Goal: Information Seeking & Learning: Learn about a topic

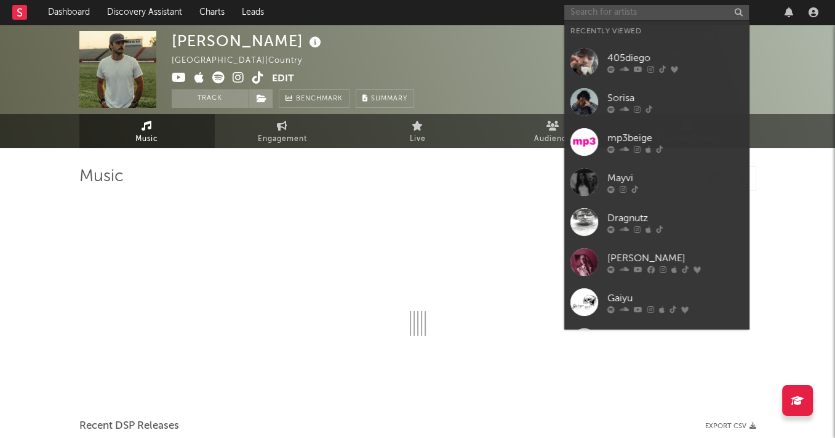
click at [622, 5] on input "text" at bounding box center [657, 12] width 185 height 15
paste input "https://open.spotify.com/artist/3rdKb2IARuib6abBtZmiEB?si=szb07LoWT3uCYi9KRnv73Q"
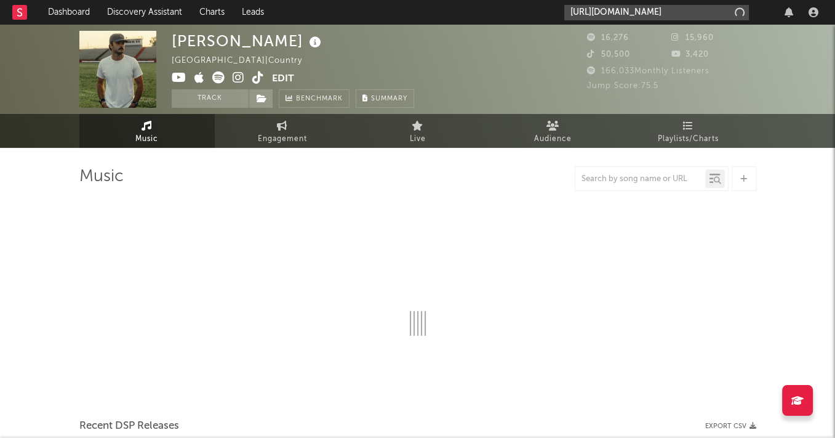
type input "https://open.spotify.com/artist/3rdKb2IARuib6abBtZmiEB?si=szb07LoWT3uCYi9KRnv73Q"
select select "6m"
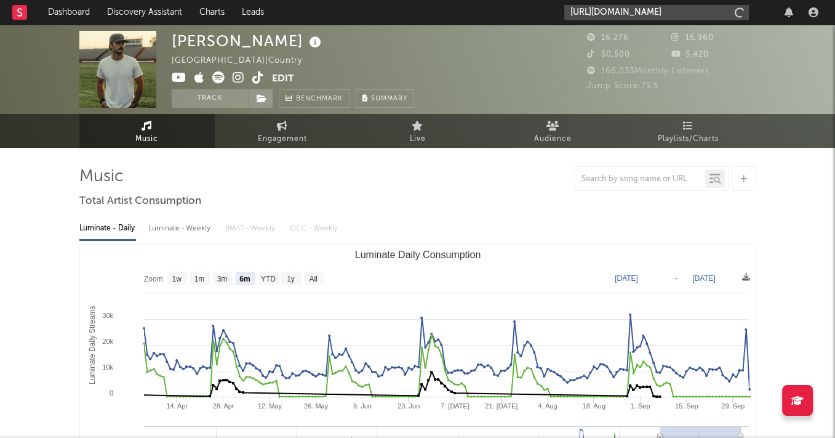
scroll to position [0, 195]
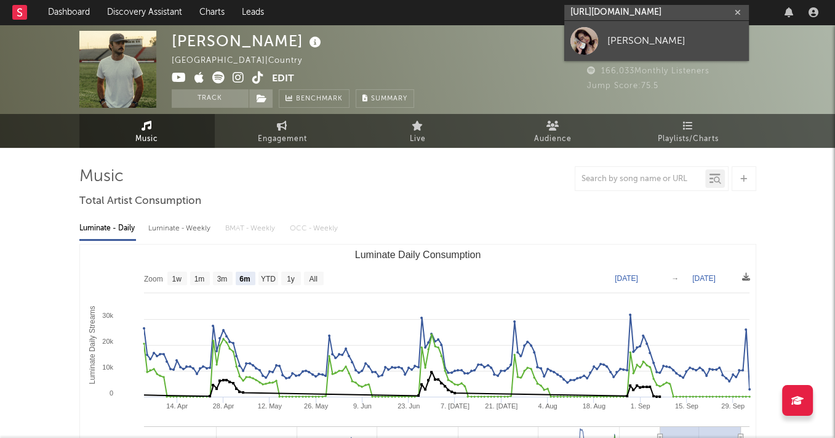
type input "https://open.spotify.com/artist/3rdKb2IARuib6abBtZmiEB?si=szb07LoWT3uCYi9KRnv73Q"
click at [630, 52] on link "salem ann" at bounding box center [657, 41] width 185 height 40
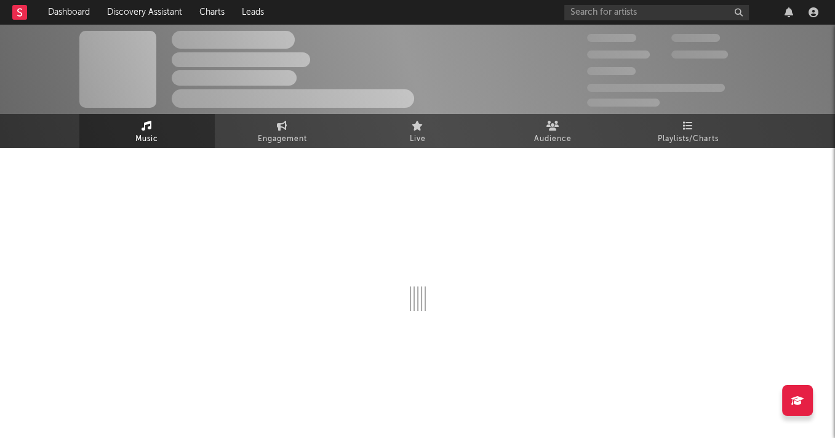
select select "1w"
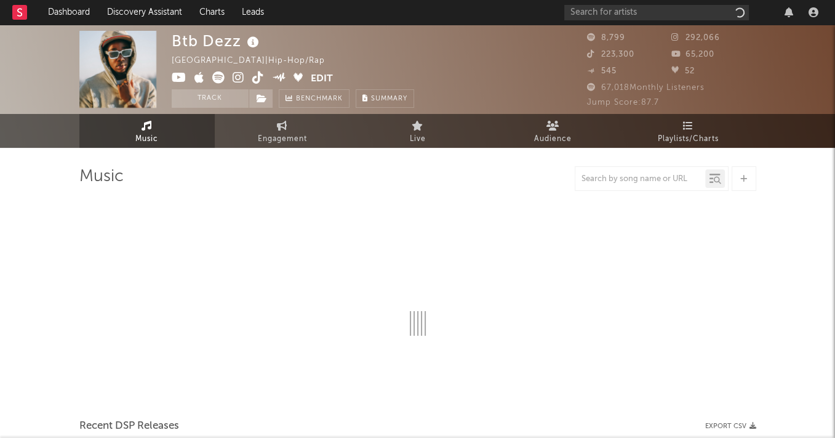
select select "6m"
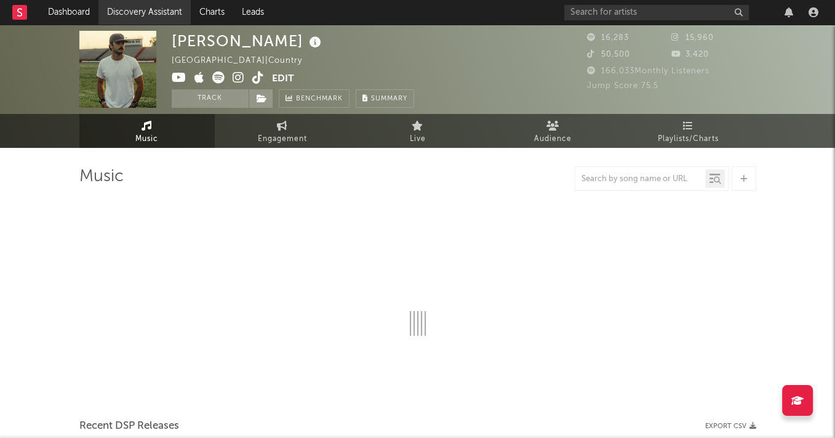
click at [131, 10] on link "Discovery Assistant" at bounding box center [144, 12] width 92 height 25
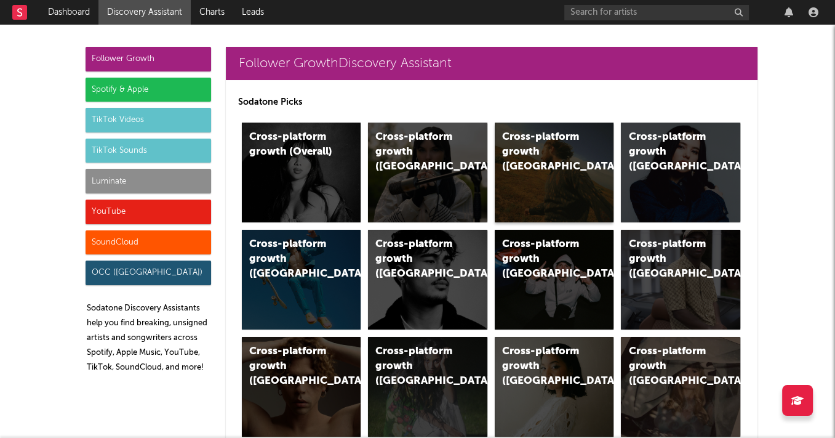
click at [576, 167] on div "Cross-platform growth (US)" at bounding box center [554, 173] width 119 height 100
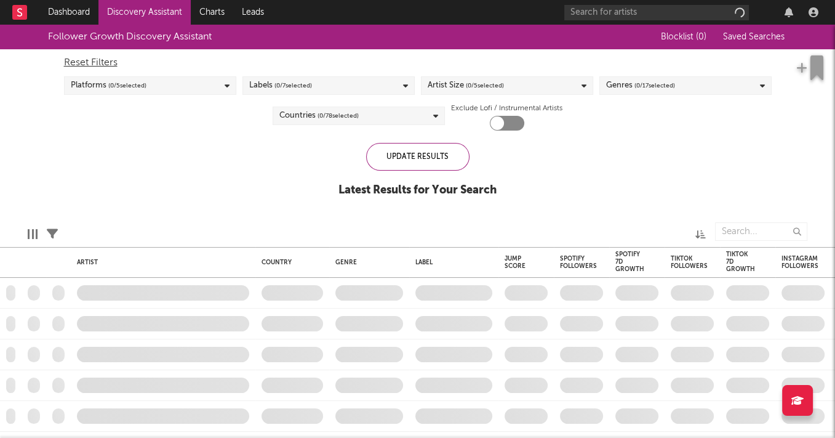
checkbox input "true"
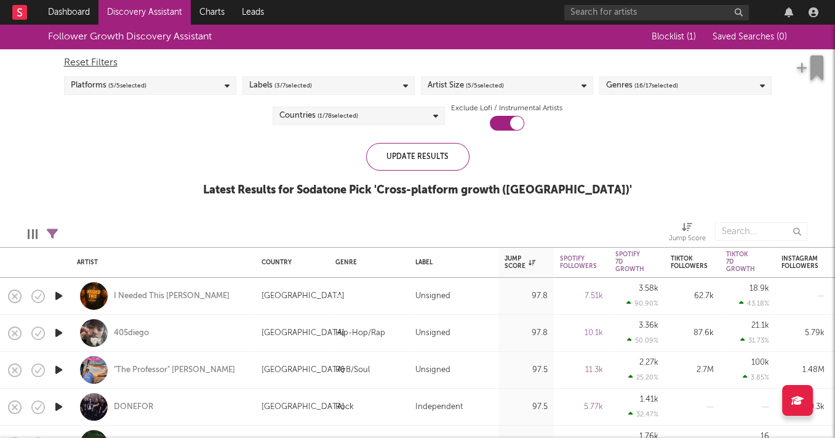
click at [627, 83] on div "Genres ( 16 / 17 selected)" at bounding box center [642, 85] width 72 height 15
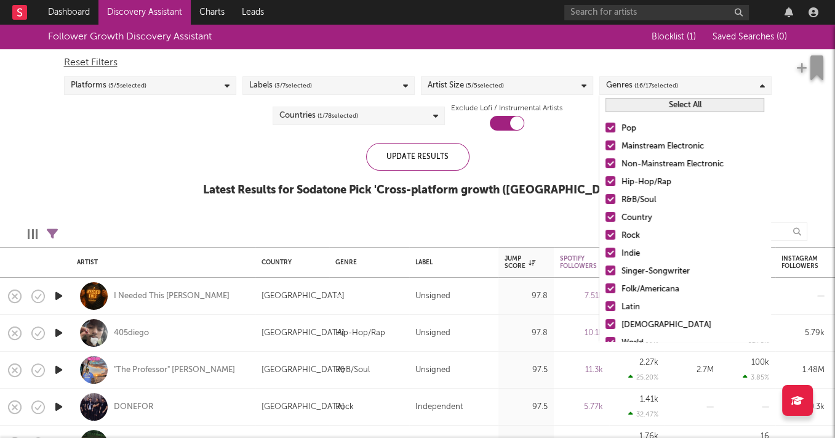
click at [622, 110] on button "Select All" at bounding box center [685, 105] width 159 height 14
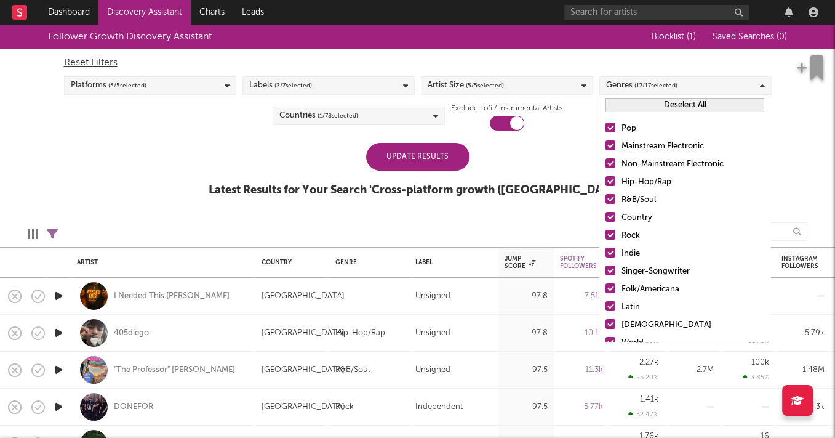
click at [622, 108] on button "Deselect All" at bounding box center [685, 105] width 159 height 14
click at [614, 125] on div at bounding box center [611, 128] width 10 height 10
click at [606, 125] on input "Pop" at bounding box center [606, 128] width 0 height 15
click at [609, 219] on div at bounding box center [611, 217] width 10 height 10
click at [606, 219] on input "Country" at bounding box center [606, 218] width 0 height 15
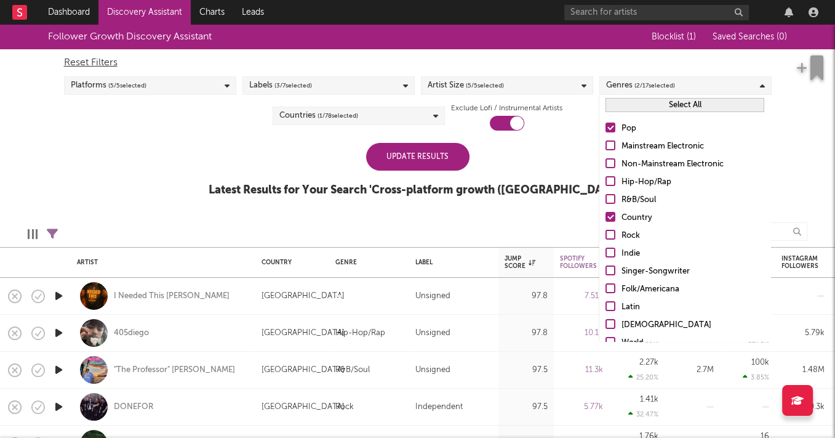
click at [609, 271] on div at bounding box center [611, 270] width 10 height 10
click at [606, 271] on input "Singer-Songwriter" at bounding box center [606, 271] width 0 height 15
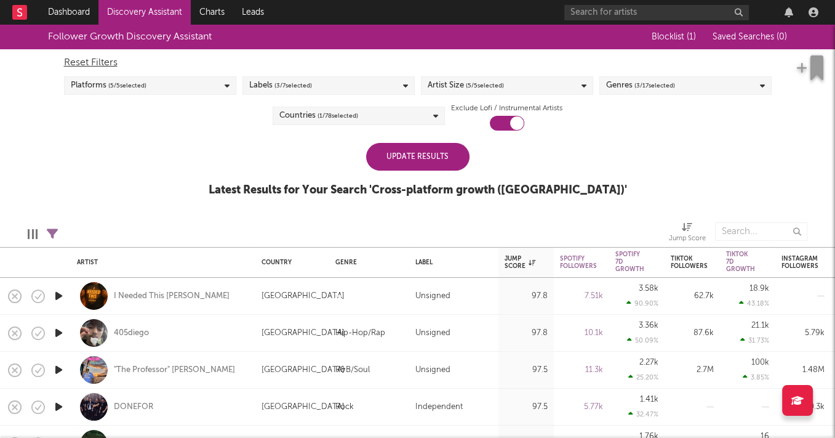
click at [405, 160] on div "Update Results" at bounding box center [417, 157] width 103 height 28
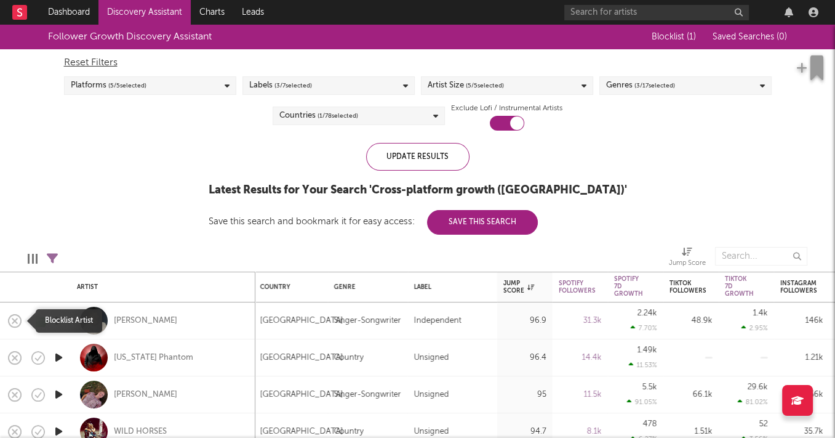
click at [16, 320] on icon "button" at bounding box center [14, 320] width 17 height 17
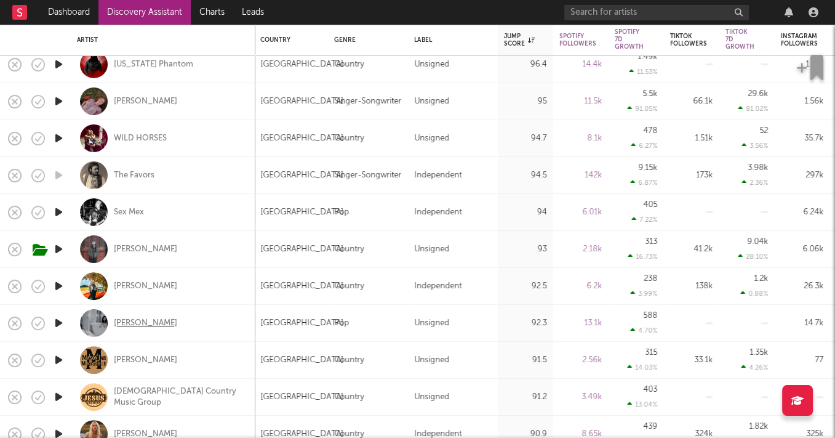
click at [148, 321] on div "Cece Natalie" at bounding box center [145, 323] width 63 height 11
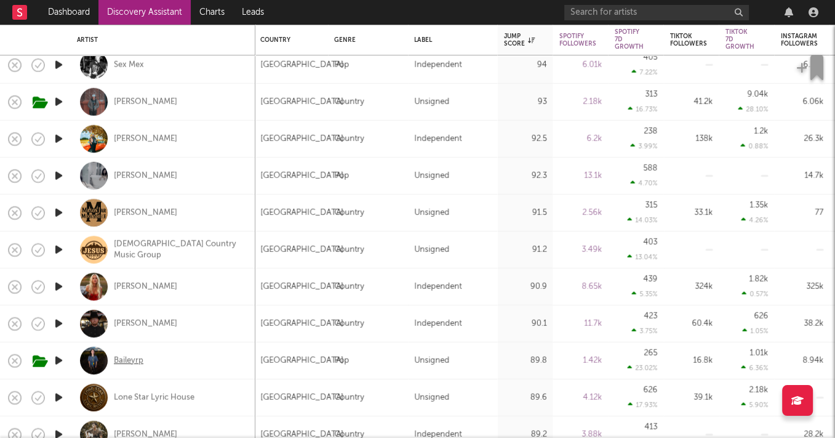
click at [132, 361] on div "Baileyrp" at bounding box center [129, 360] width 30 height 11
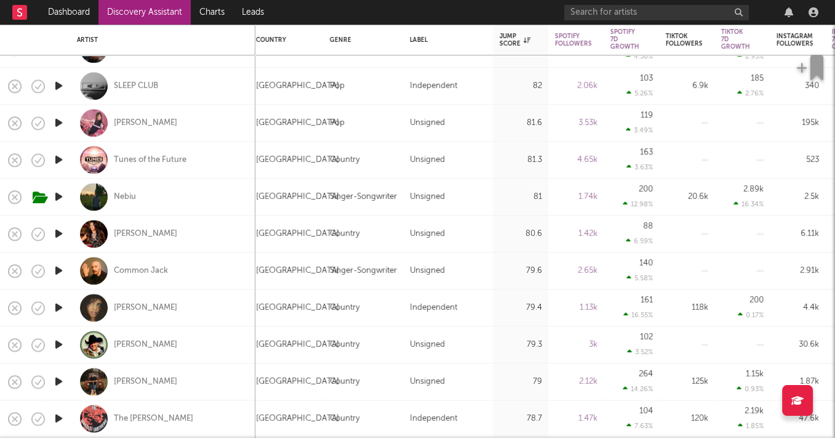
click at [125, 315] on div "Alanna Iman" at bounding box center [163, 307] width 172 height 36
select select "1w"
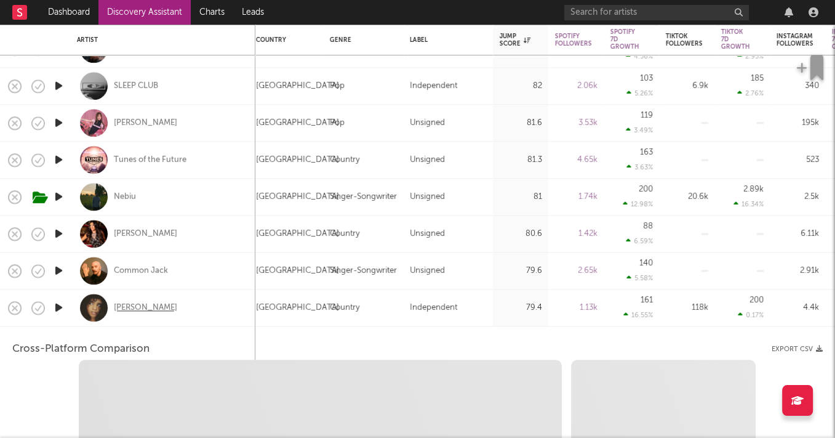
select select "1w"
click at [124, 309] on div "Alanna Iman" at bounding box center [145, 307] width 63 height 11
select select "1m"
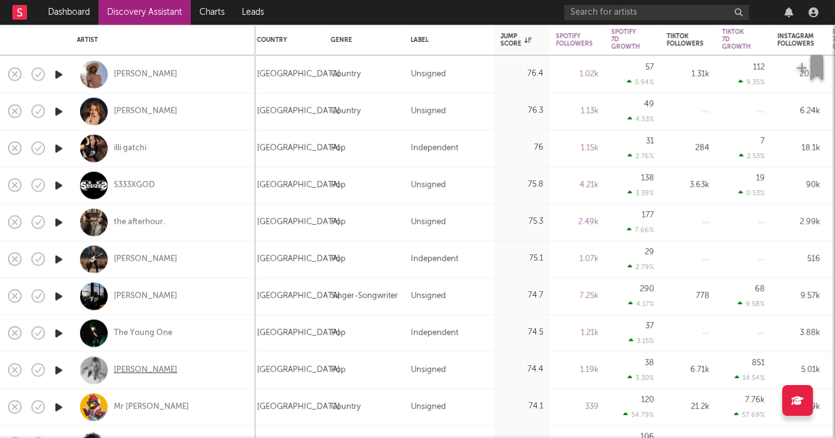
click at [141, 374] on div "Lillie Kolich" at bounding box center [145, 369] width 63 height 11
select select "1m"
select select "1w"
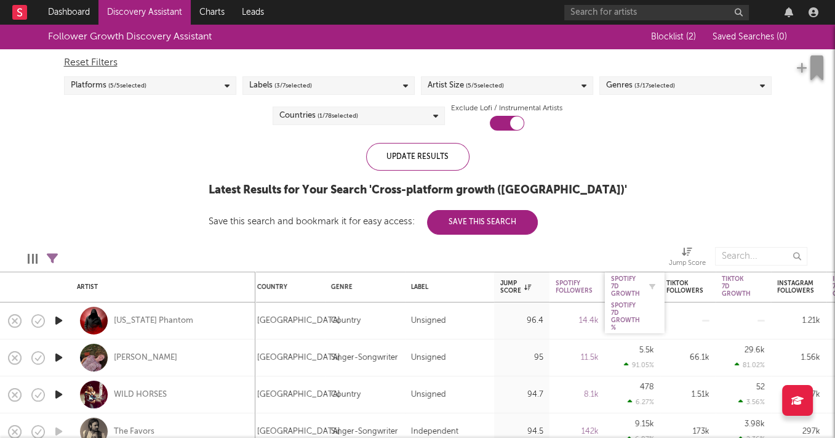
click at [640, 286] on div at bounding box center [649, 286] width 18 height 12
click at [647, 281] on button "button" at bounding box center [652, 286] width 12 height 12
select select "or"
select select "between"
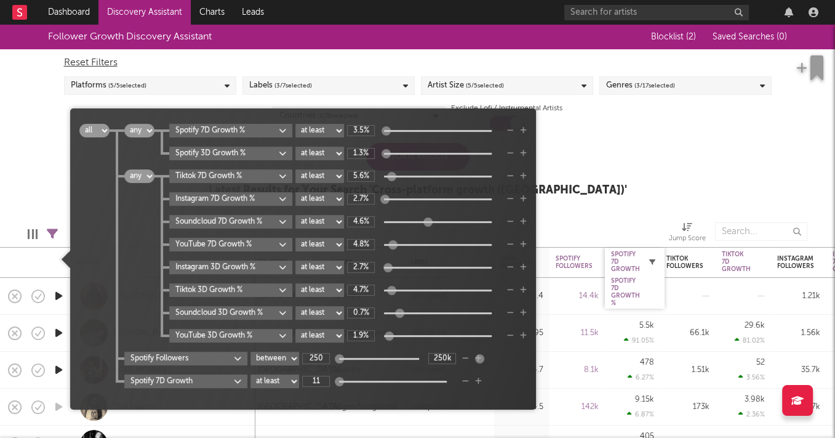
click at [646, 259] on button "button" at bounding box center [652, 261] width 12 height 12
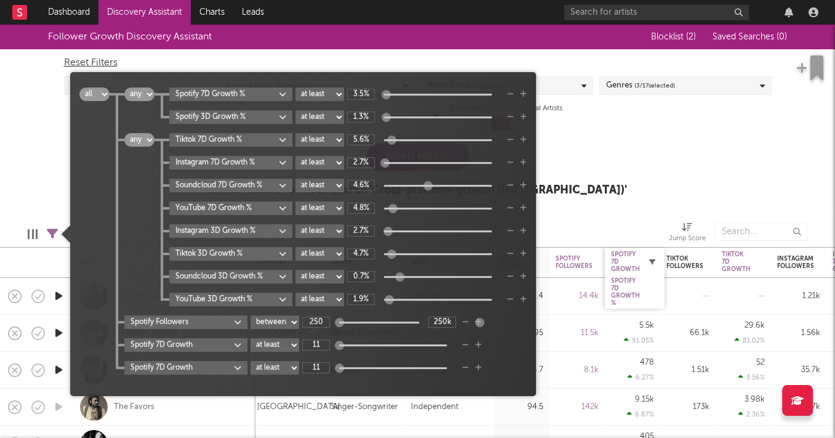
click at [646, 259] on button "button" at bounding box center [652, 261] width 12 height 12
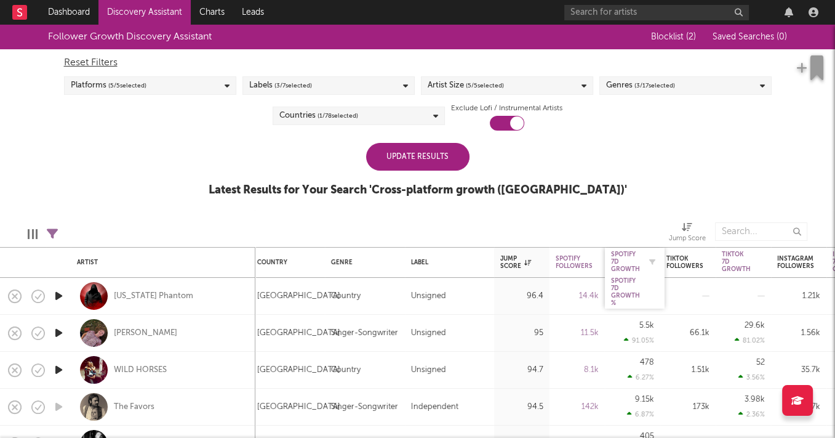
click at [632, 259] on div "Spotify 7D Growth" at bounding box center [625, 262] width 29 height 22
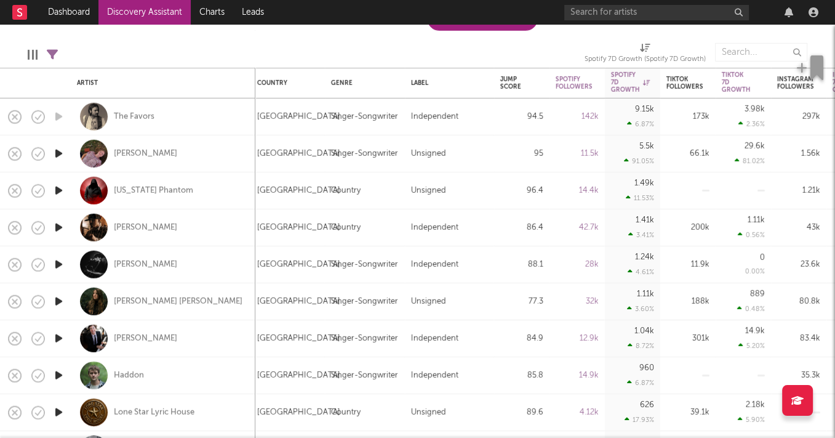
click at [144, 291] on div "Renee Christine" at bounding box center [163, 301] width 172 height 36
select select "1w"
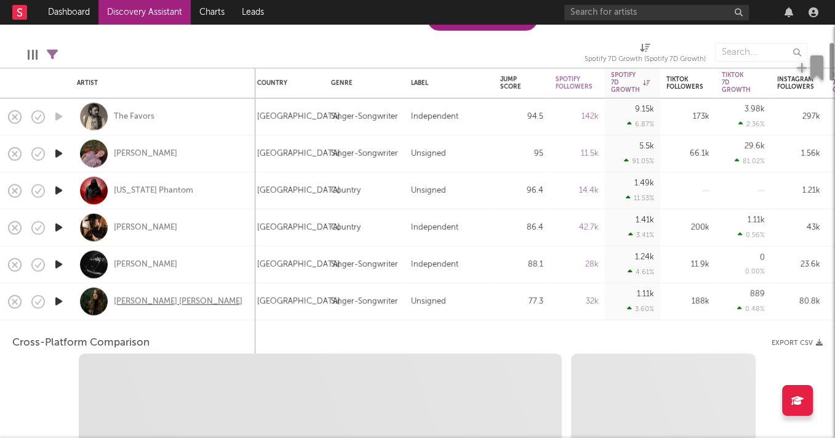
click at [147, 304] on div "Renee Christine" at bounding box center [178, 300] width 129 height 11
select select "1w"
select select "1m"
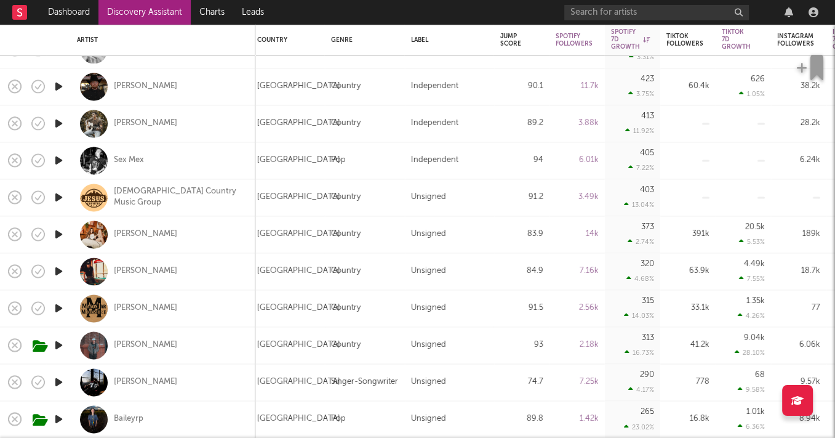
click at [147, 222] on div "Maggie Baugh" at bounding box center [163, 234] width 172 height 36
select select "1w"
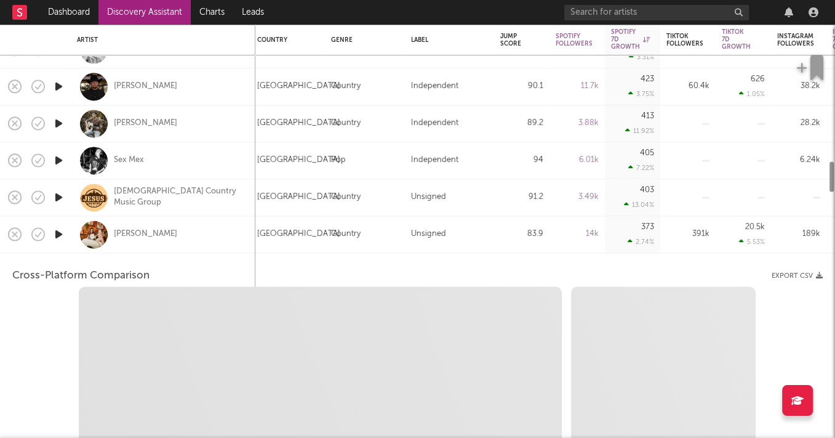
click at [147, 226] on div "Maggie Baugh" at bounding box center [163, 234] width 172 height 36
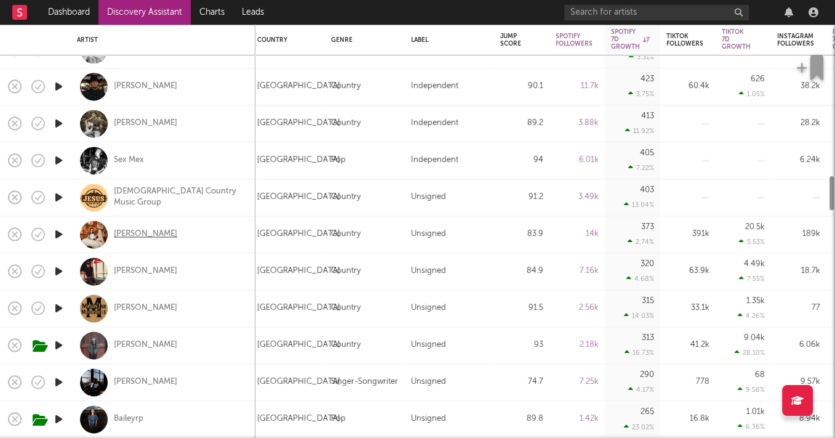
click at [150, 236] on div "Maggie Baugh" at bounding box center [145, 233] width 63 height 11
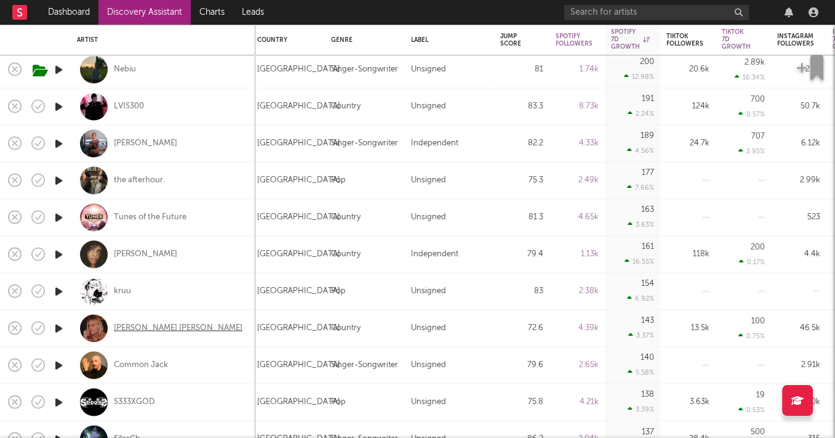
click at [143, 328] on div "Mary Sarah" at bounding box center [178, 327] width 129 height 11
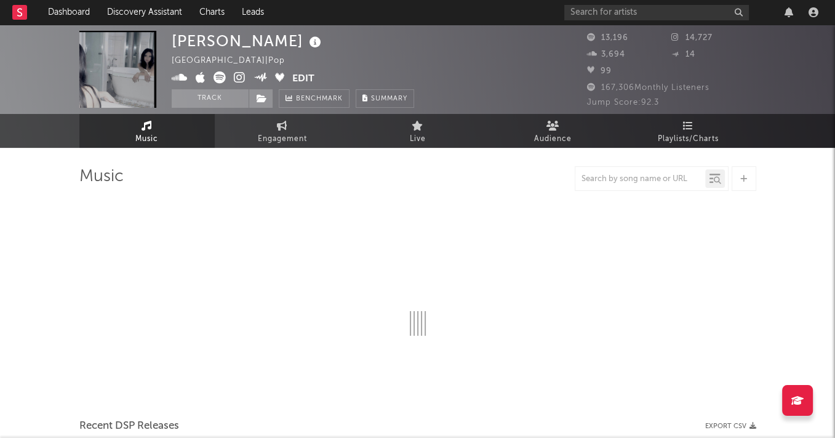
select select "6m"
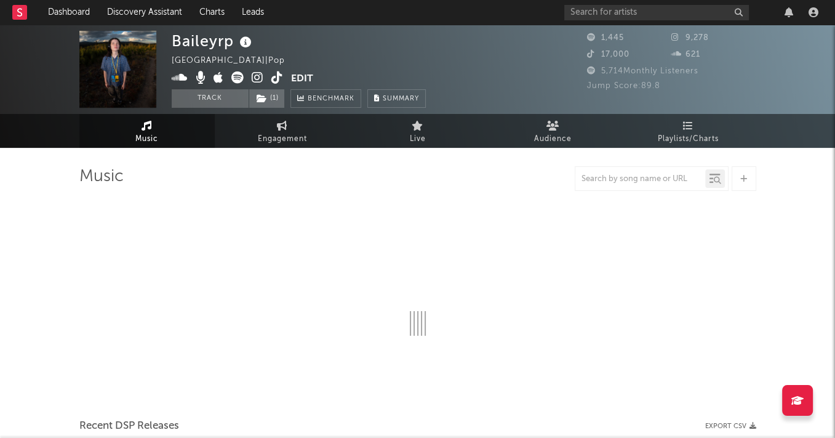
select select "1w"
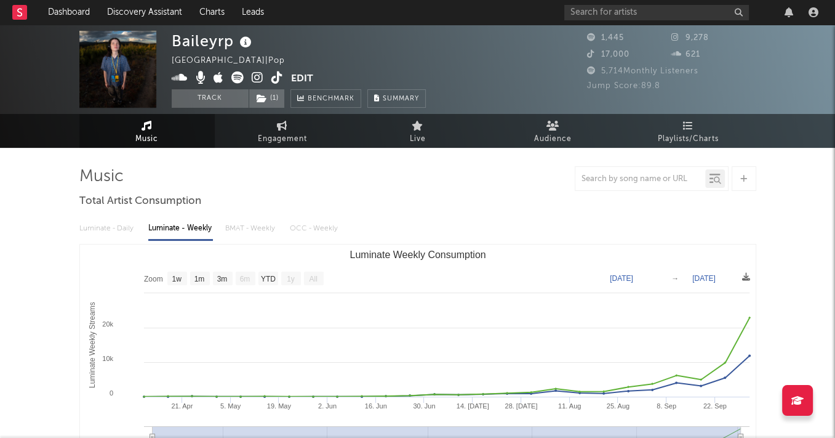
click at [255, 71] on icon at bounding box center [258, 77] width 12 height 12
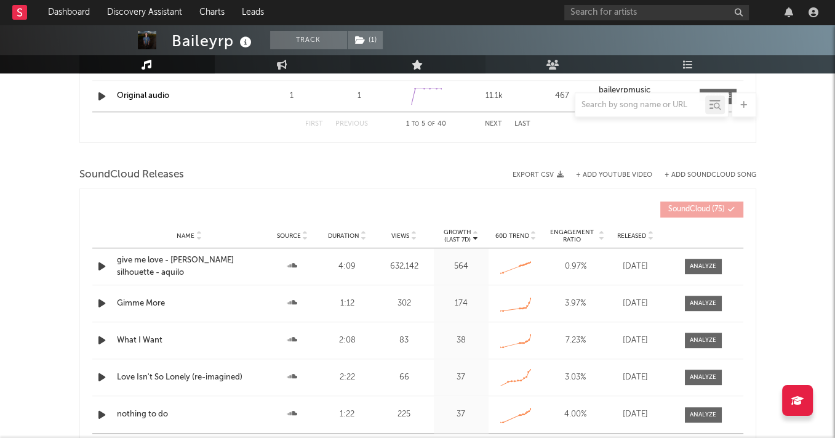
scroll to position [1034, 0]
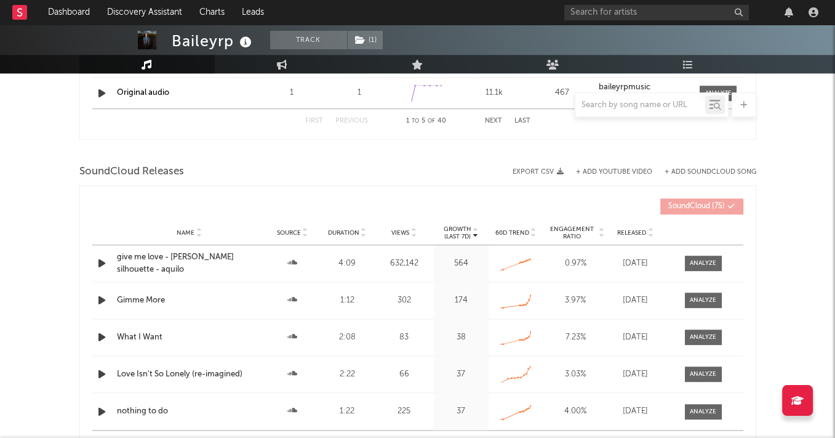
click at [247, 256] on div "give me love - ed sheeran X silhouette - aquilo" at bounding box center [189, 263] width 145 height 24
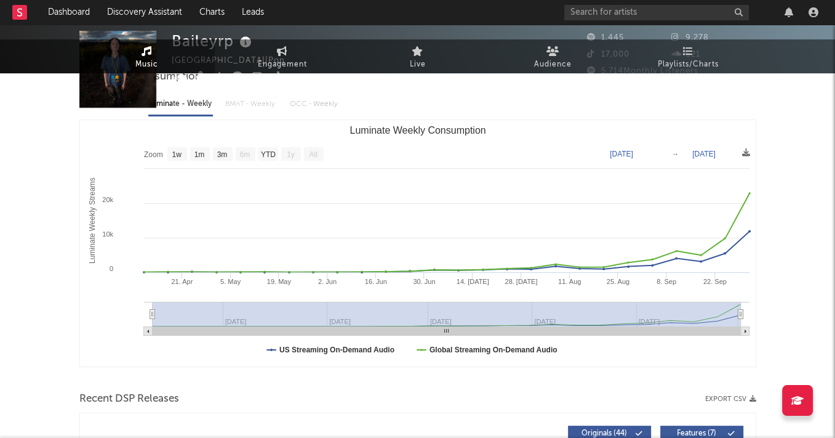
scroll to position [0, 0]
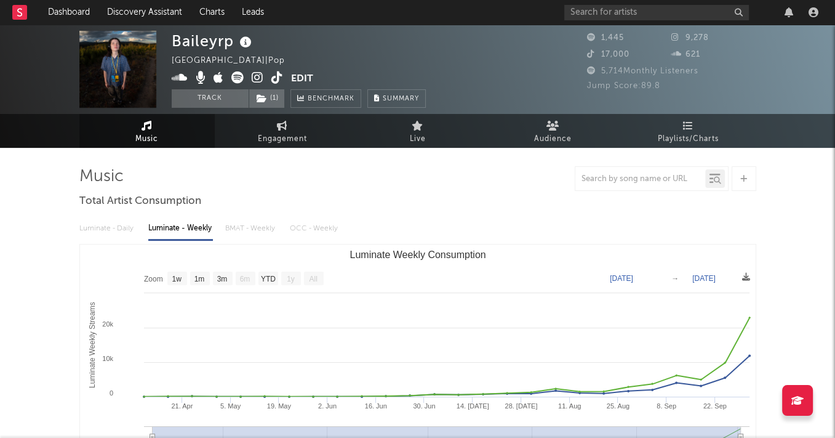
click at [232, 43] on div "Baileyrp" at bounding box center [213, 41] width 83 height 20
drag, startPoint x: 232, startPoint y: 43, endPoint x: 162, endPoint y: 42, distance: 70.2
click at [163, 42] on div "Baileyrp United States | Pop Edit Track ( 1 ) Benchmark Summary 1,445 9,278 17,…" at bounding box center [417, 69] width 835 height 89
copy div "Baileyrp"
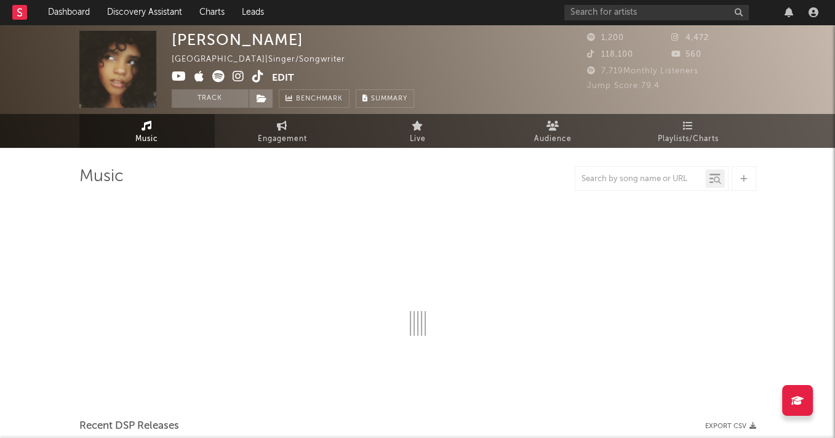
select select "1w"
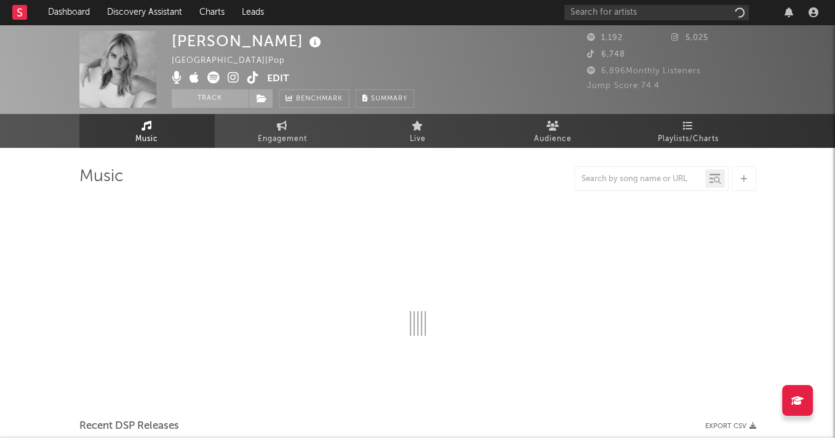
select select "1w"
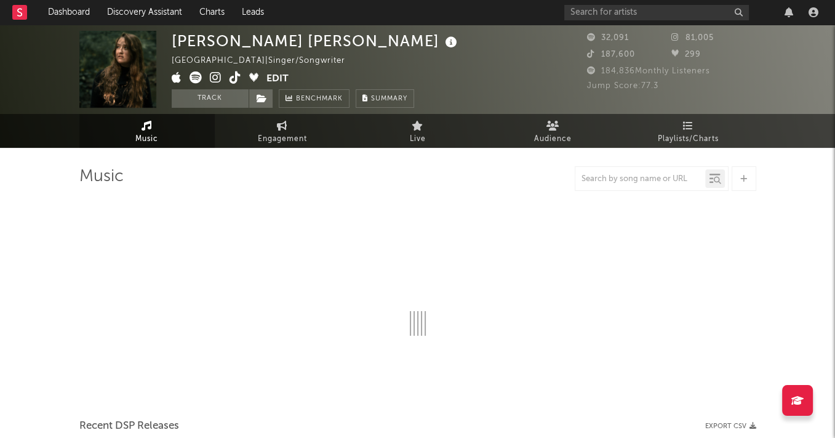
select select "1w"
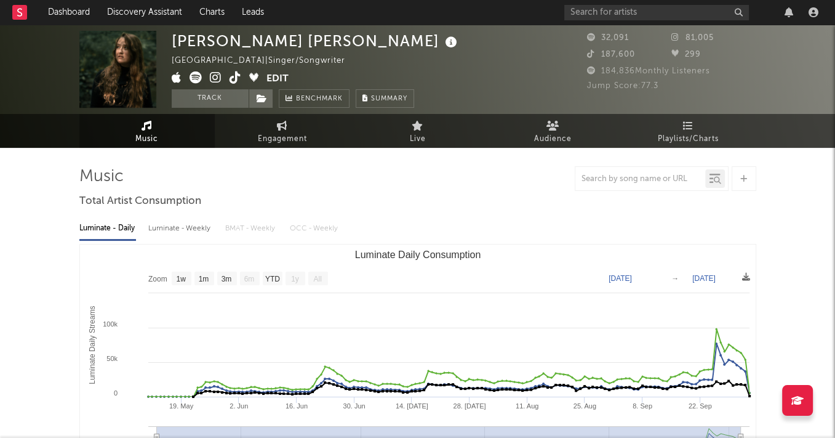
click at [216, 76] on icon at bounding box center [216, 77] width 12 height 12
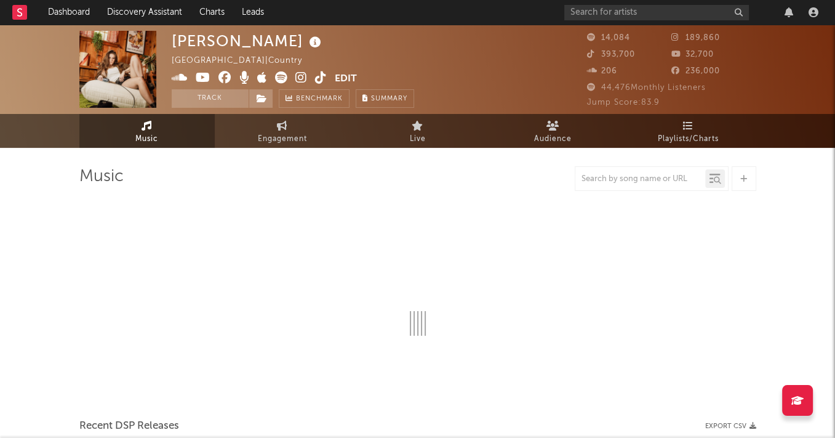
click at [305, 79] on icon at bounding box center [301, 77] width 12 height 12
select select "6m"
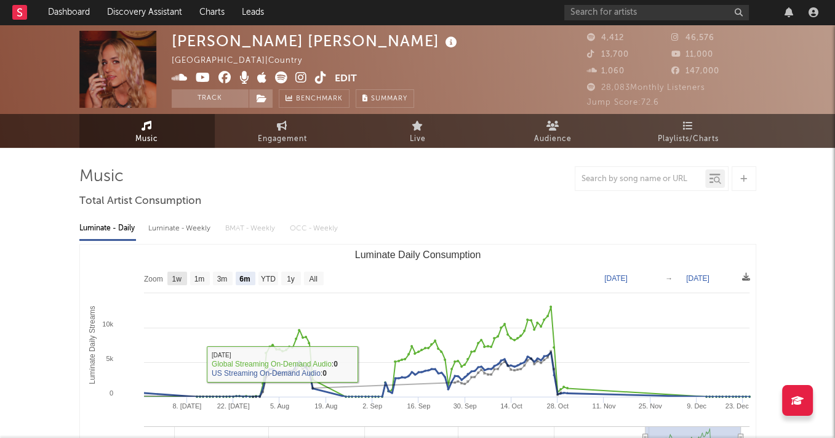
click at [172, 279] on text "1w" at bounding box center [177, 279] width 10 height 9
select select "1w"
type input "2024-12-19"
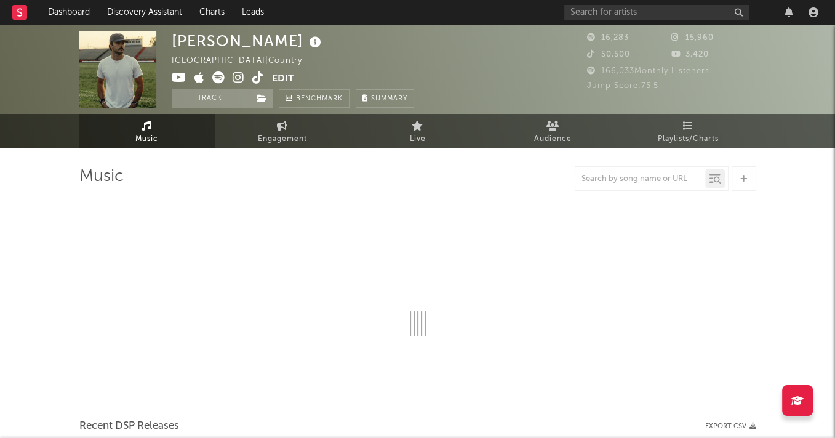
select select "6m"
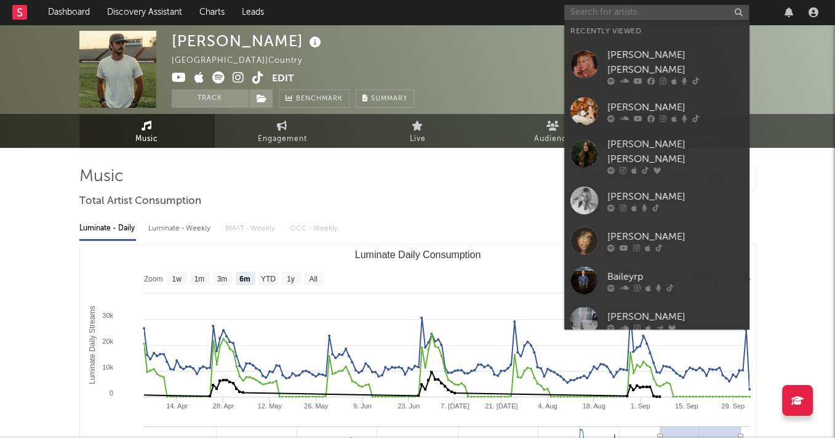
click at [589, 10] on input "text" at bounding box center [657, 12] width 185 height 15
paste input "https://www.instagram.com/tristnswrld"
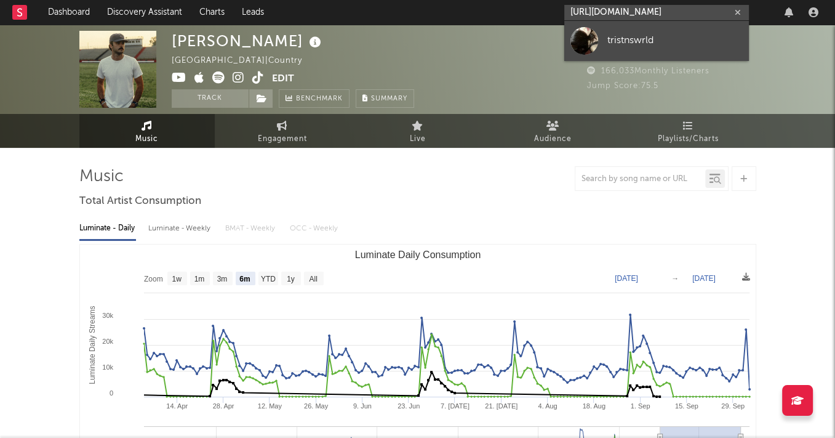
type input "https://www.instagram.com/tristnswrld"
click at [598, 38] on link "tristnswrld" at bounding box center [657, 41] width 185 height 40
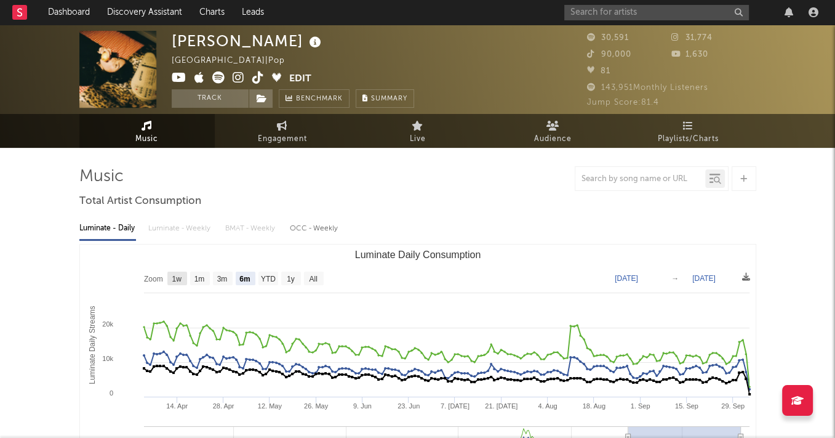
click at [173, 278] on text "1w" at bounding box center [177, 279] width 10 height 9
select select "1w"
type input "2025-09-28"
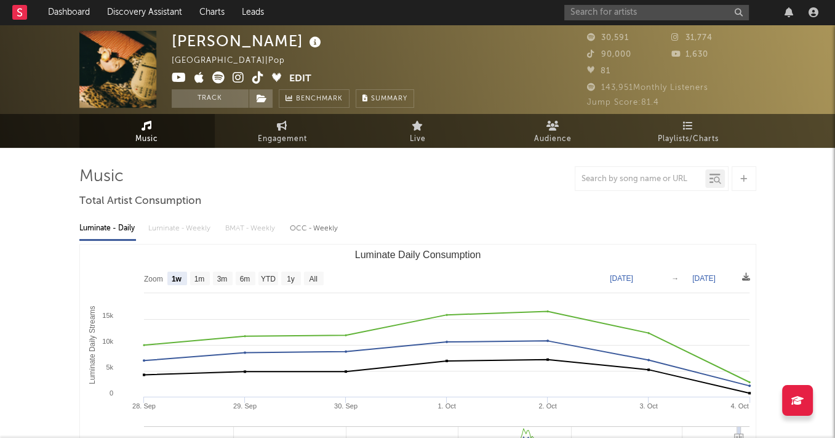
click at [268, 78] on span at bounding box center [231, 78] width 118 height 15
click at [260, 78] on icon at bounding box center [258, 77] width 12 height 12
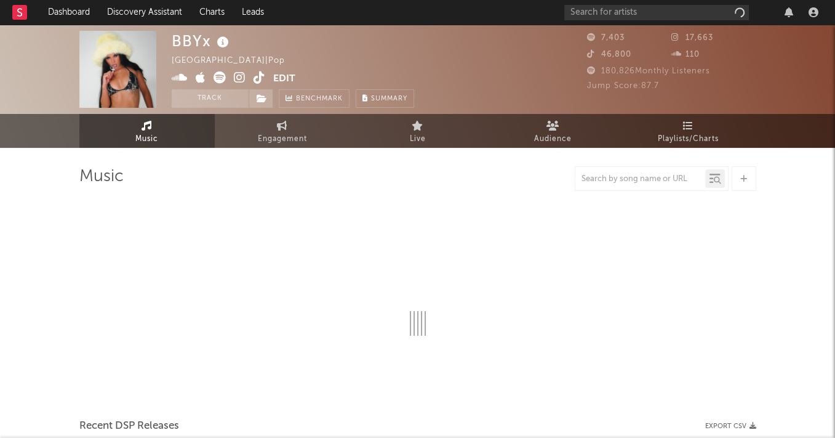
select select "6m"
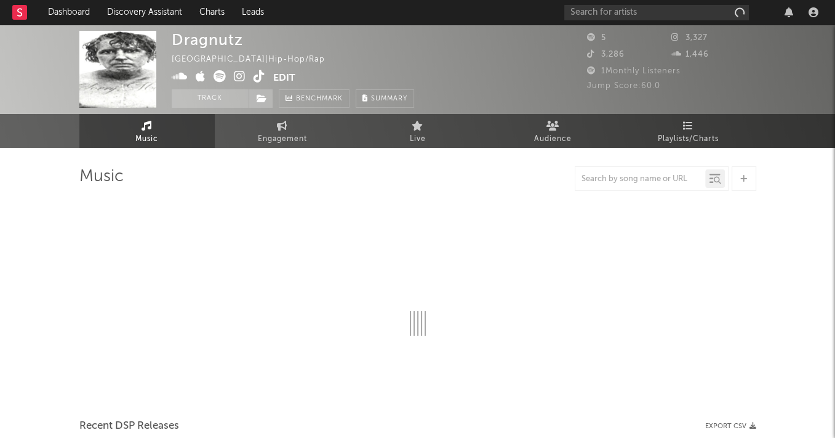
select select "6m"
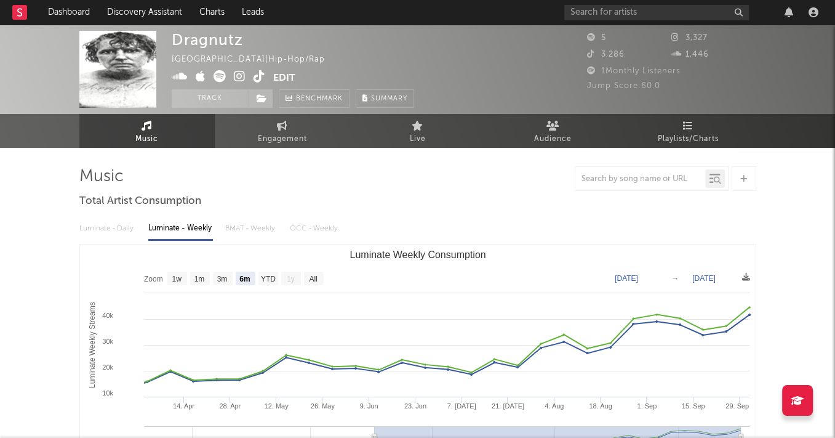
click at [235, 85] on span at bounding box center [223, 77] width 102 height 15
click at [247, 79] on span at bounding box center [223, 77] width 102 height 15
click at [239, 77] on icon at bounding box center [240, 76] width 12 height 12
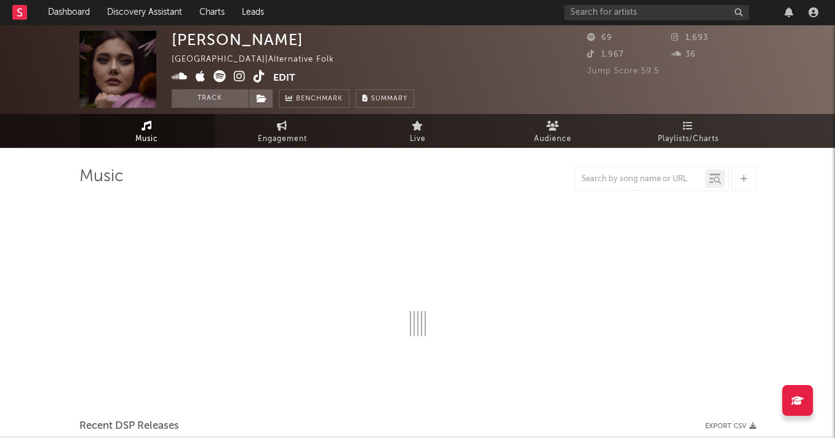
select select "1w"
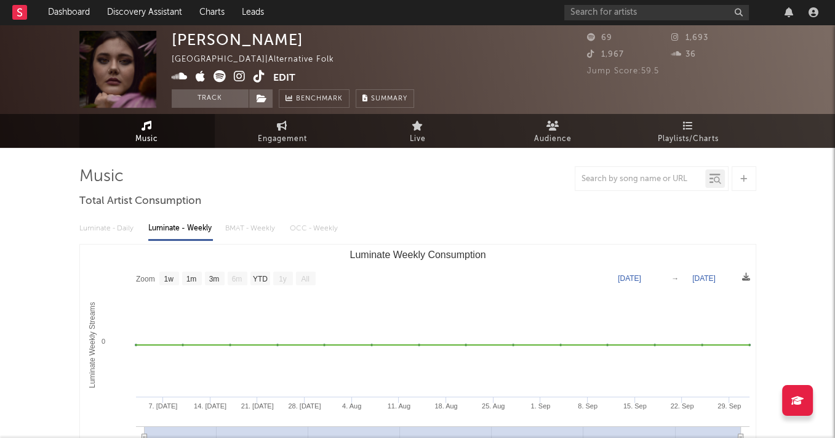
click at [239, 77] on icon at bounding box center [240, 76] width 12 height 12
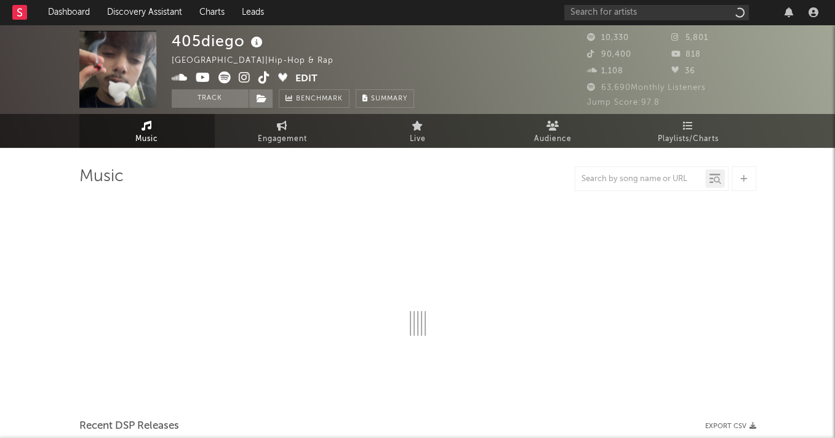
select select "1w"
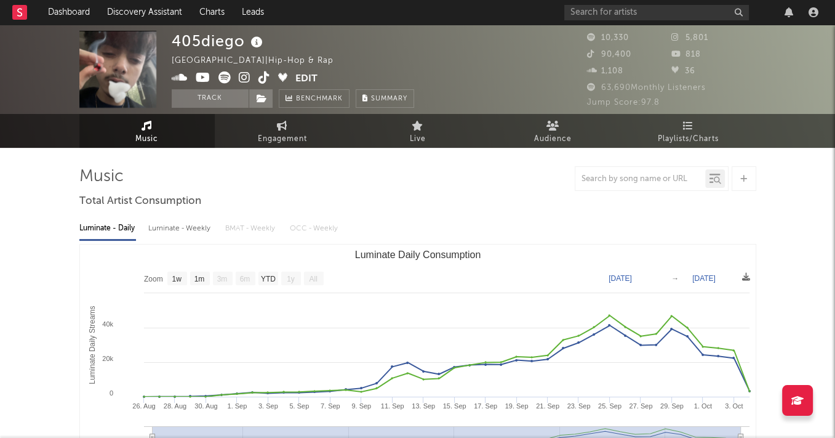
click at [245, 77] on icon at bounding box center [245, 77] width 12 height 12
